Goal: Information Seeking & Learning: Learn about a topic

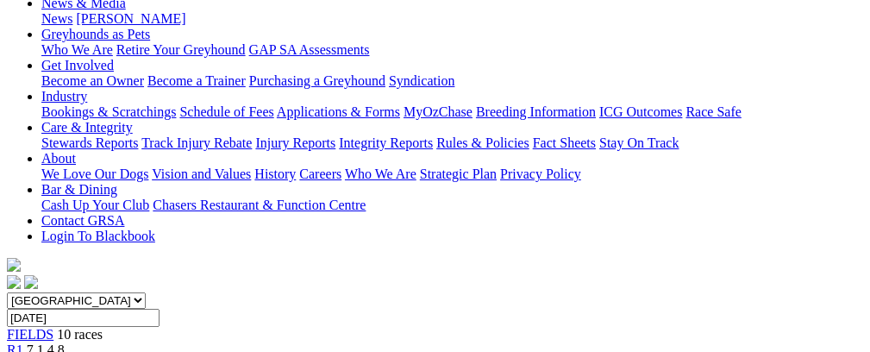
scroll to position [21, 0]
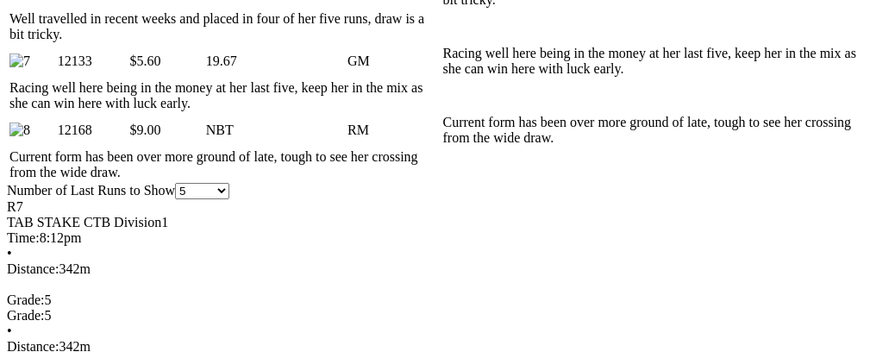
scroll to position [1297, 0]
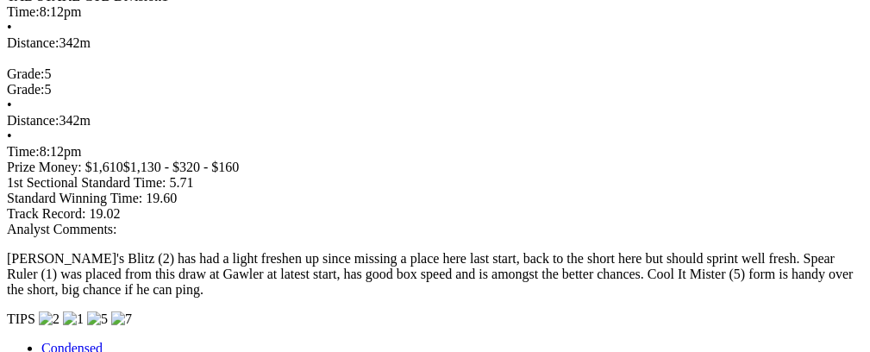
scroll to position [1525, 0]
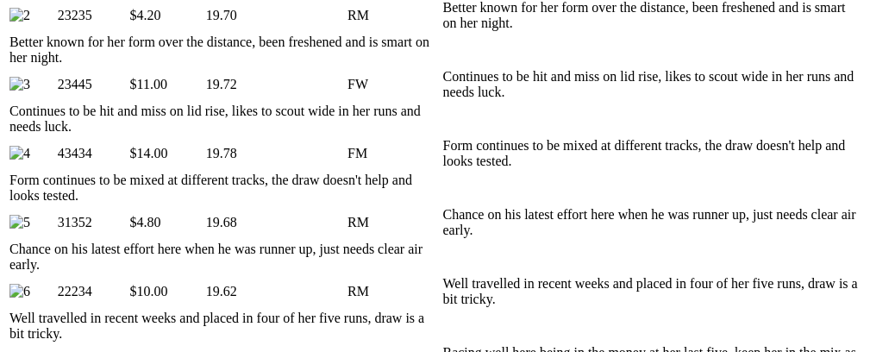
scroll to position [0, 0]
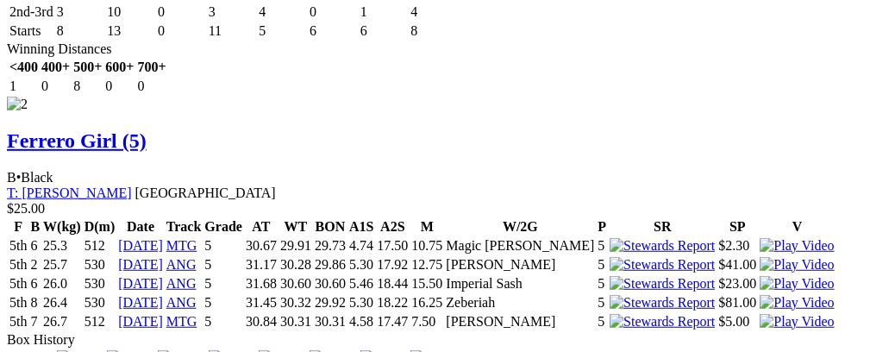
scroll to position [2753, 0]
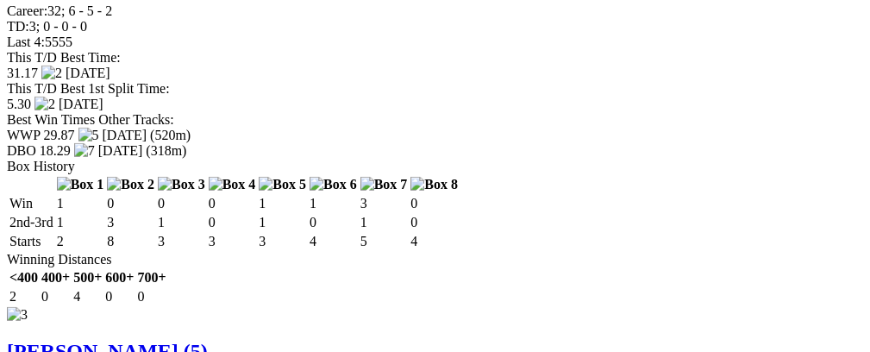
scroll to position [3470, 0]
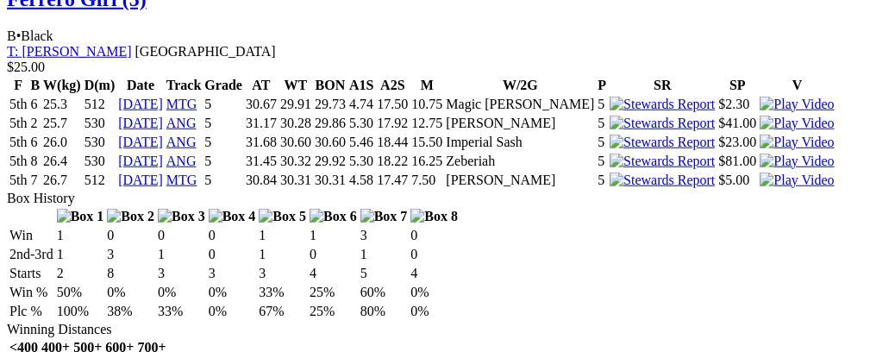
scroll to position [2857, 0]
